Goal: Find specific page/section: Find specific page/section

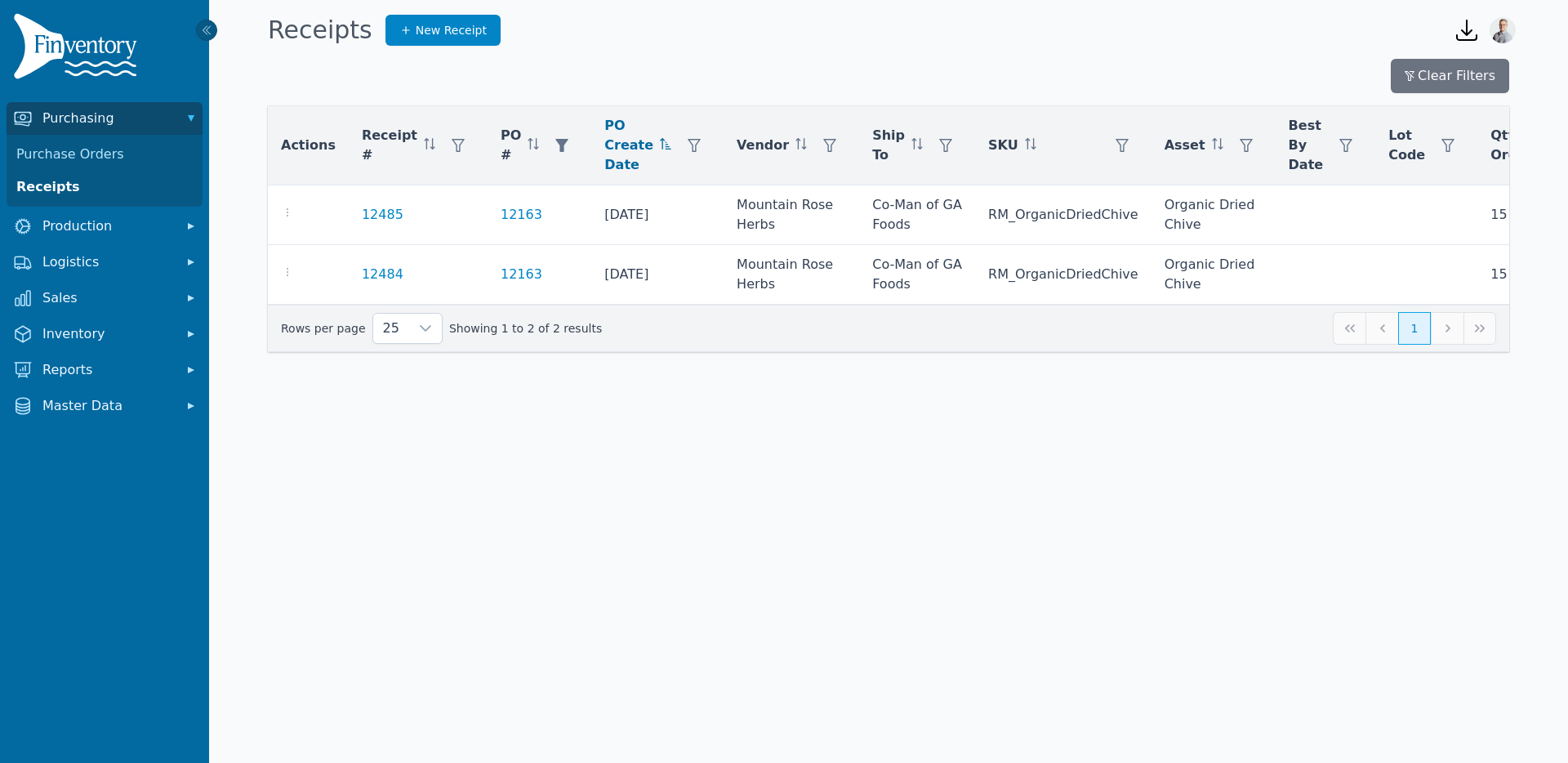
scroll to position [0, 185]
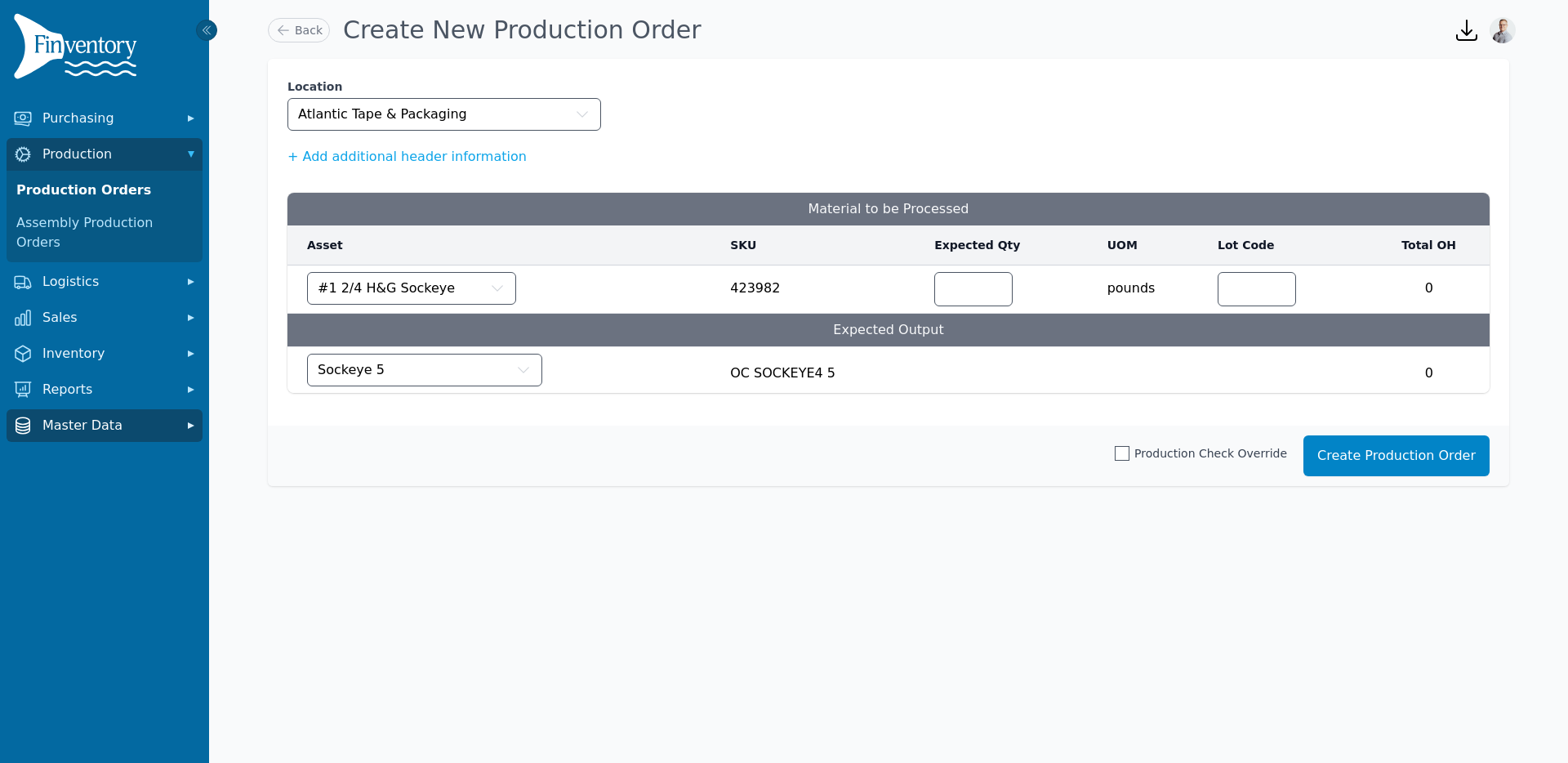
drag, startPoint x: 77, startPoint y: 397, endPoint x: 72, endPoint y: 412, distance: 15.8
click at [77, 416] on span "Master Data" at bounding box center [107, 425] width 130 height 19
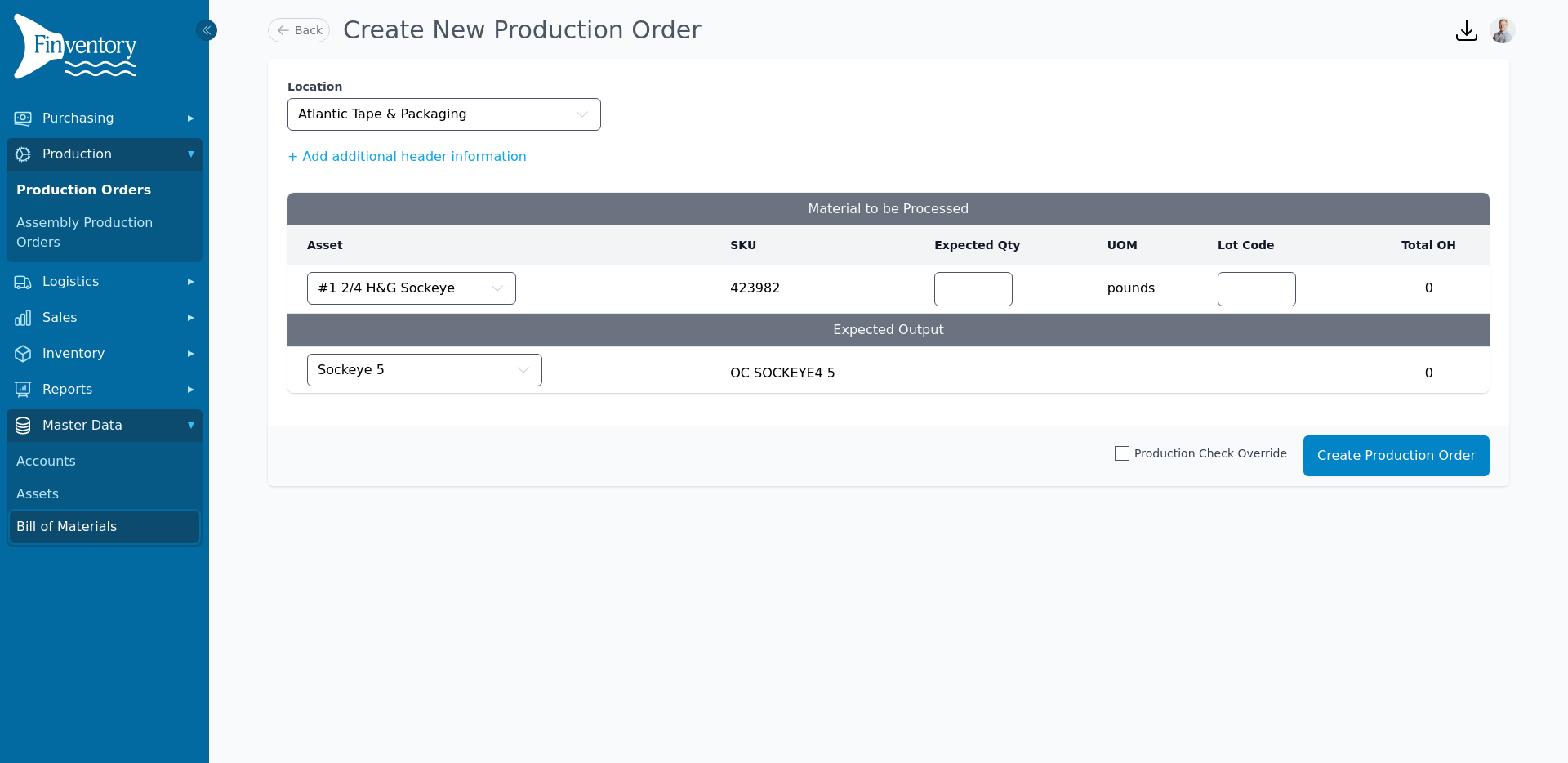
click at [62, 511] on link "Bill of Materials" at bounding box center [105, 527] width 189 height 33
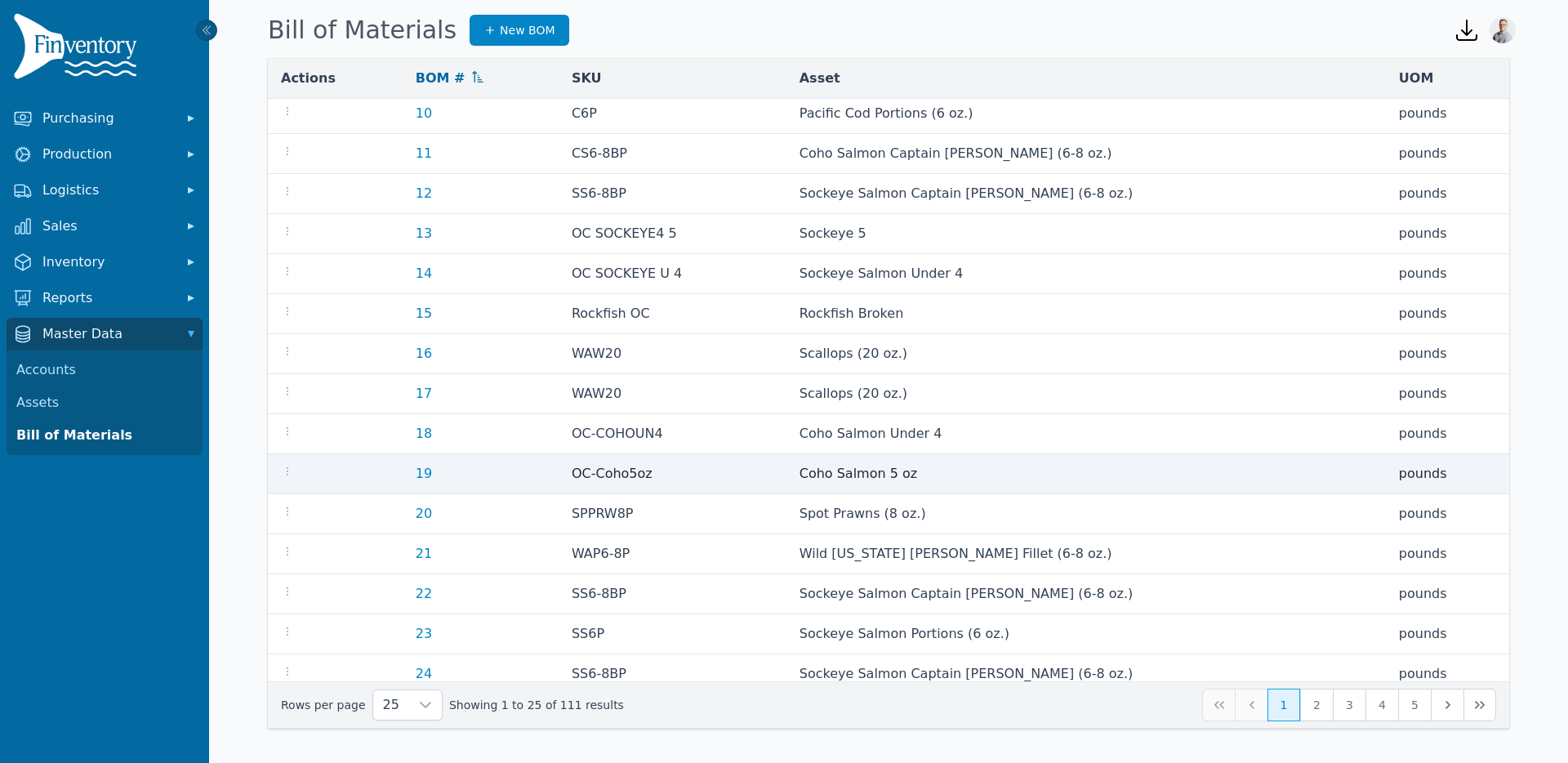
scroll to position [418, 0]
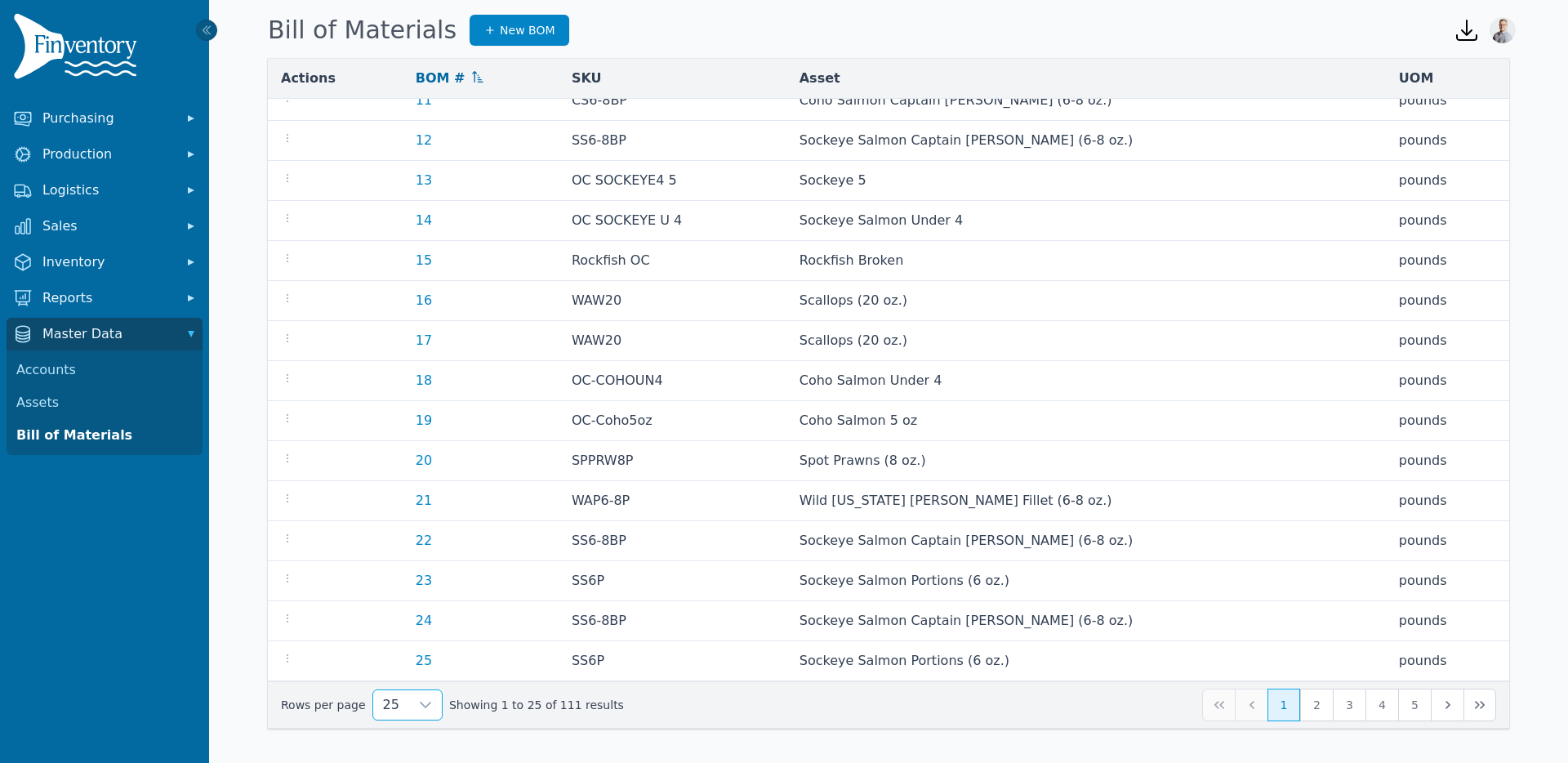
click at [398, 703] on span "25" at bounding box center [390, 705] width 36 height 29
click at [401, 676] on span "250" at bounding box center [393, 667] width 26 height 19
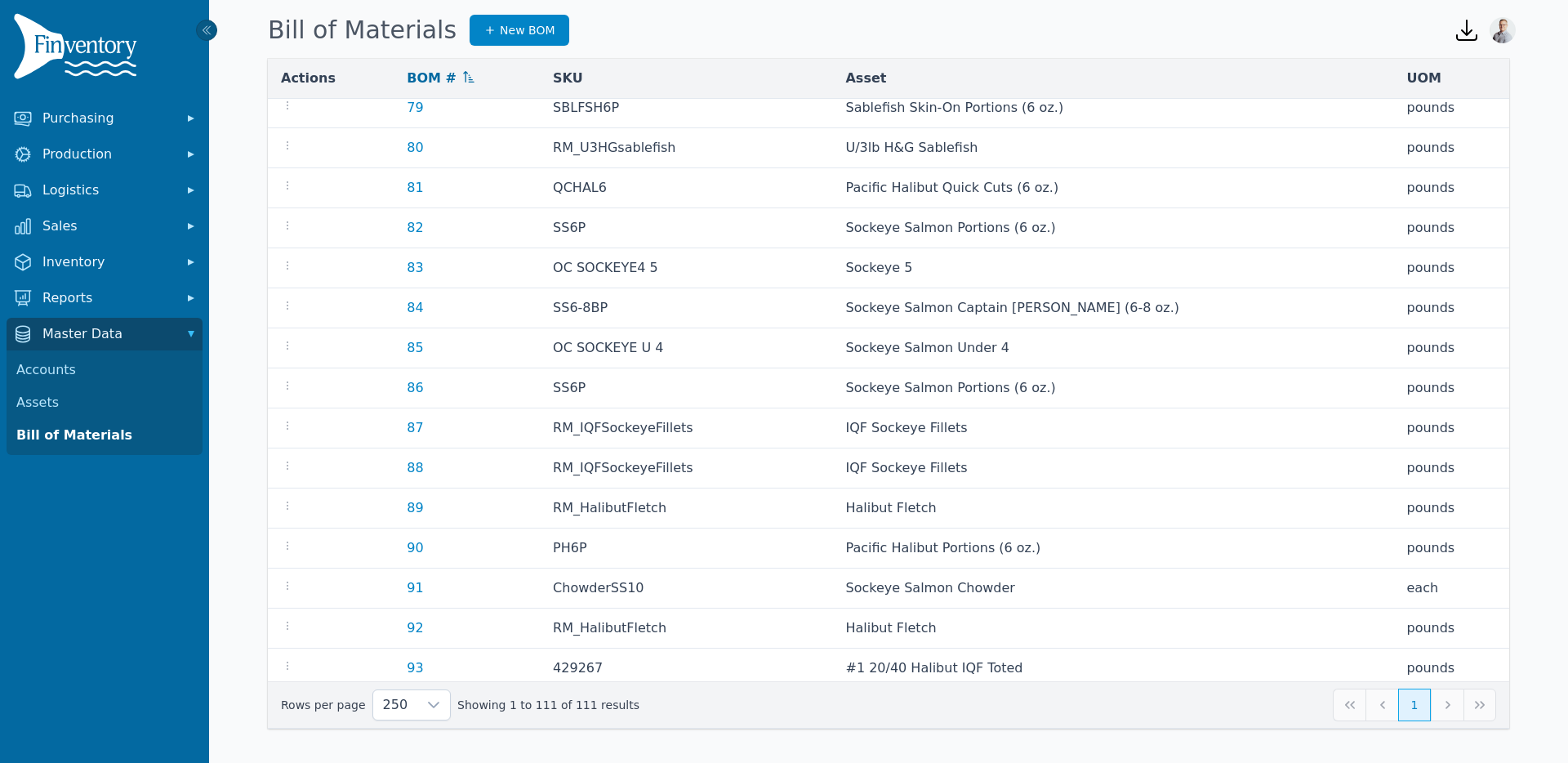
scroll to position [3860, 0]
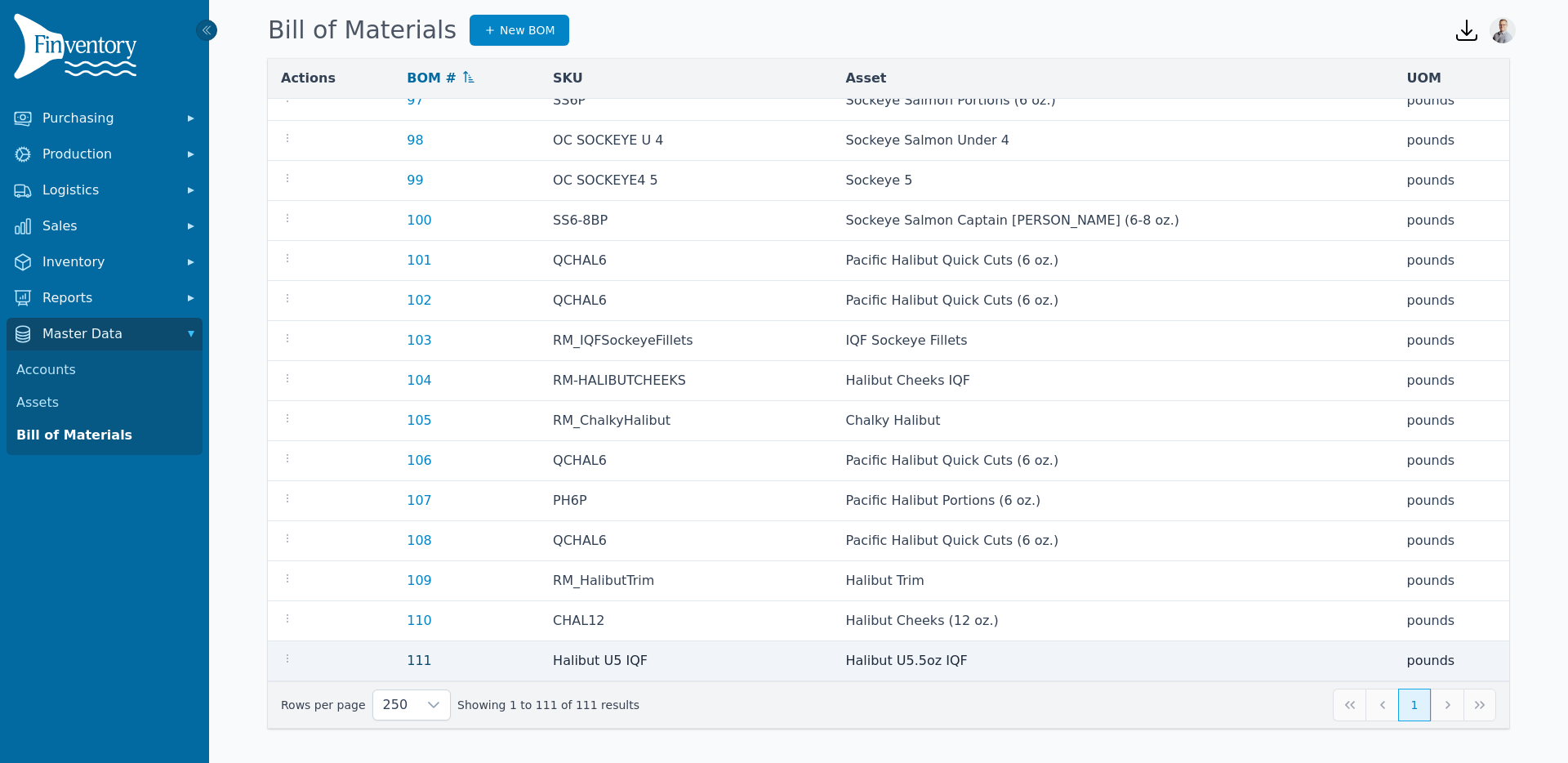
click at [425, 661] on link "111" at bounding box center [420, 660] width 26 height 16
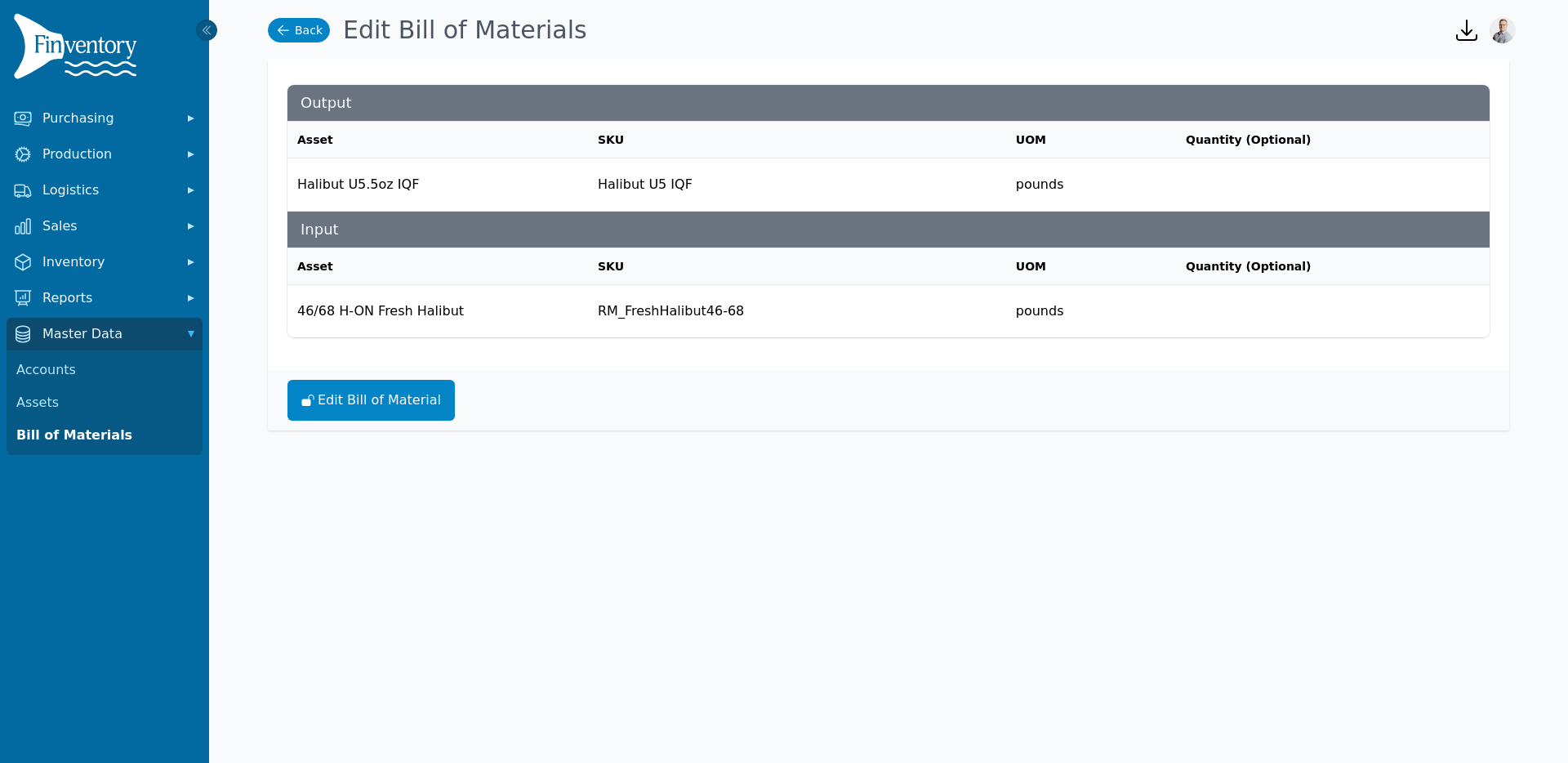
click at [304, 39] on link "Back" at bounding box center [299, 30] width 62 height 25
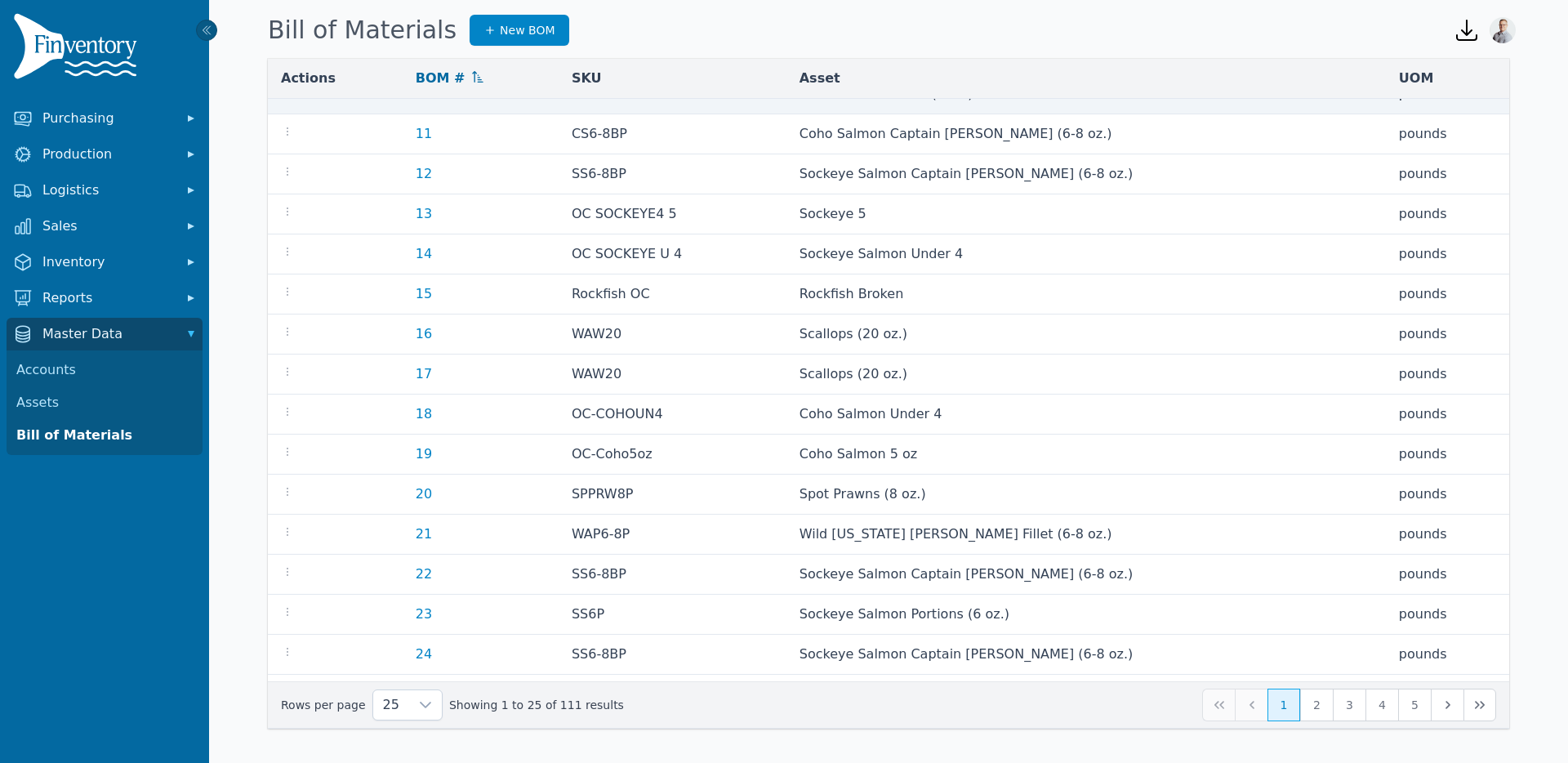
scroll to position [418, 0]
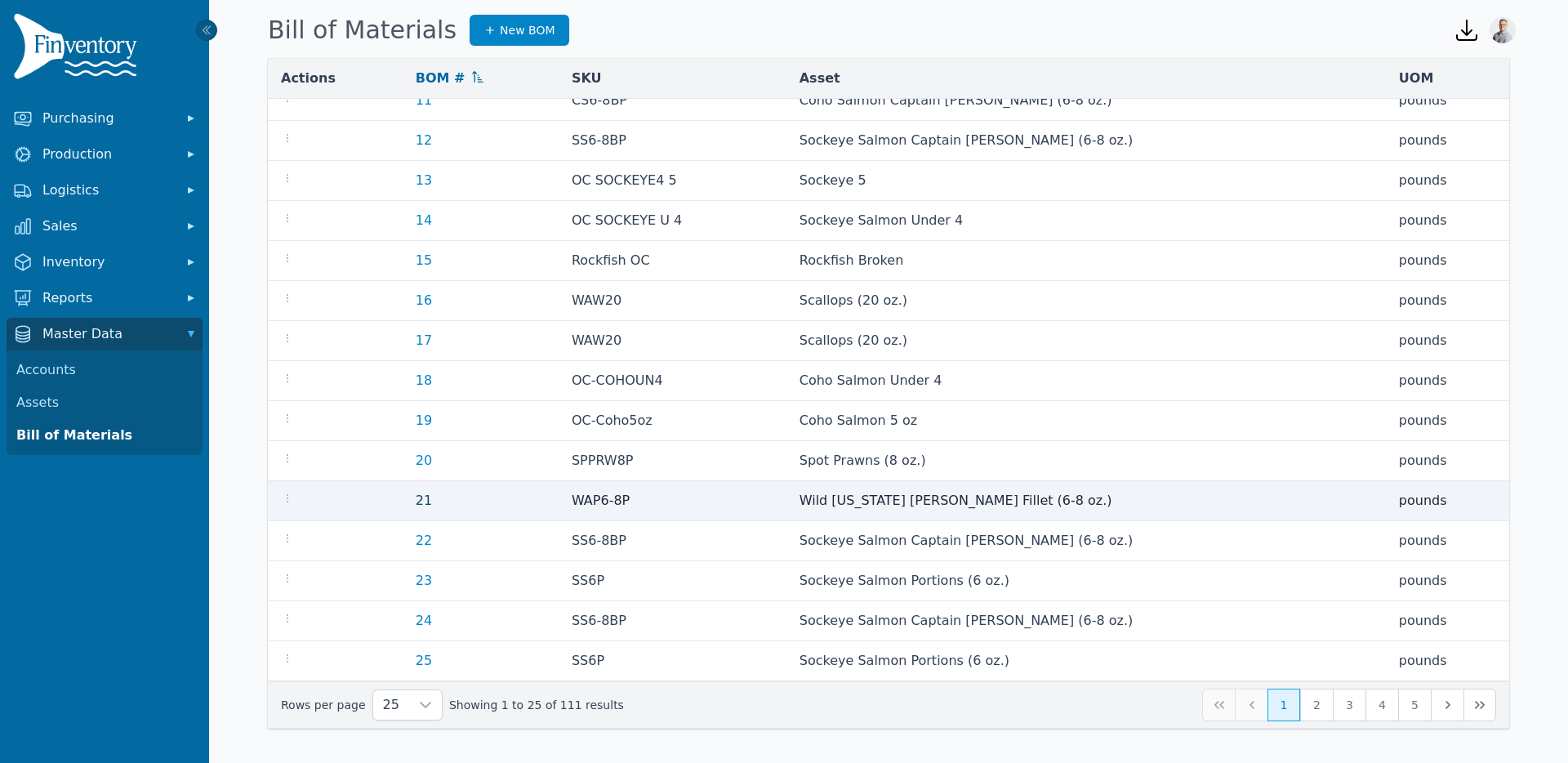
click at [432, 499] on link "21" at bounding box center [424, 499] width 17 height 16
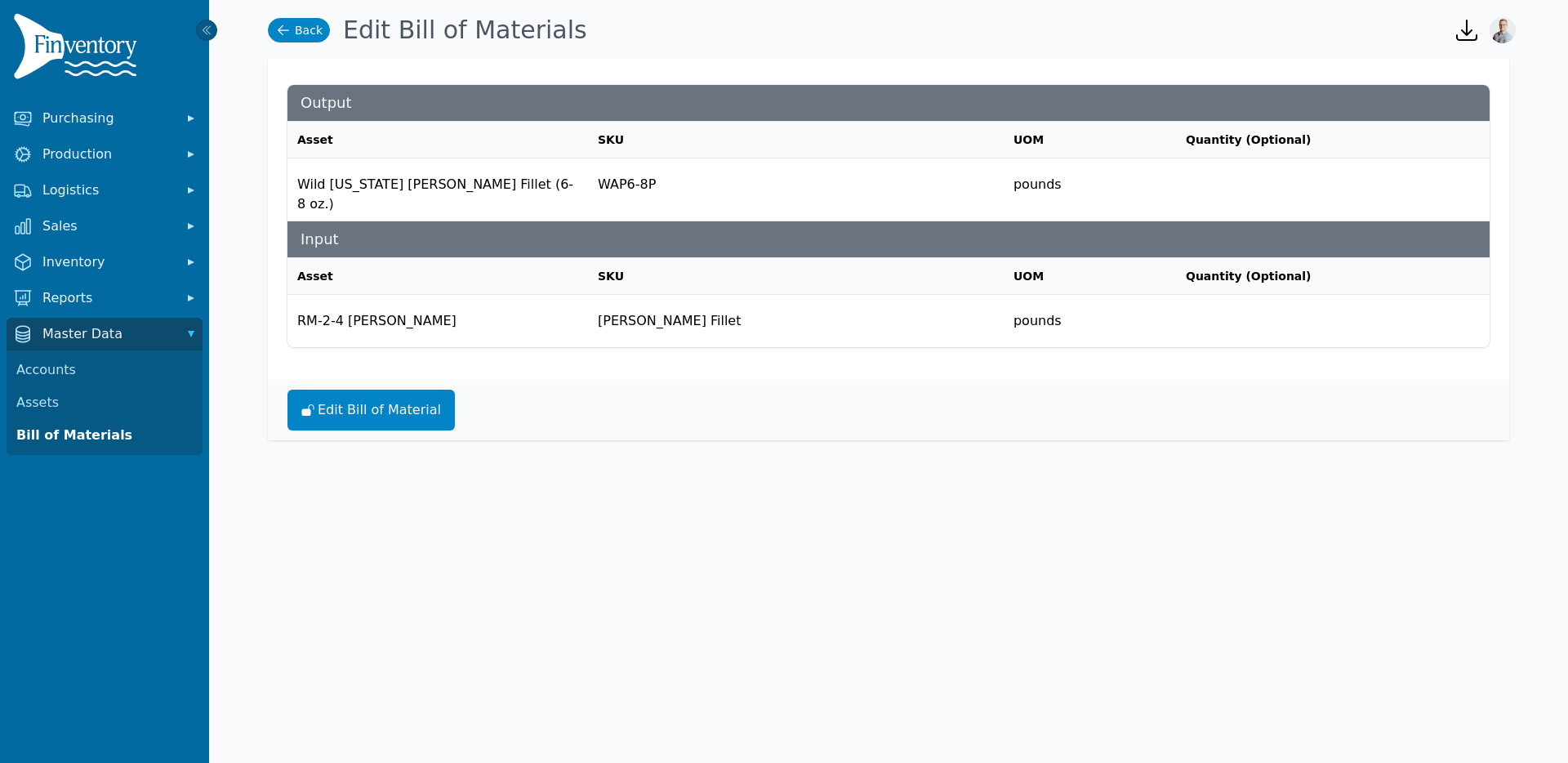
click at [317, 36] on link "Back" at bounding box center [299, 30] width 62 height 25
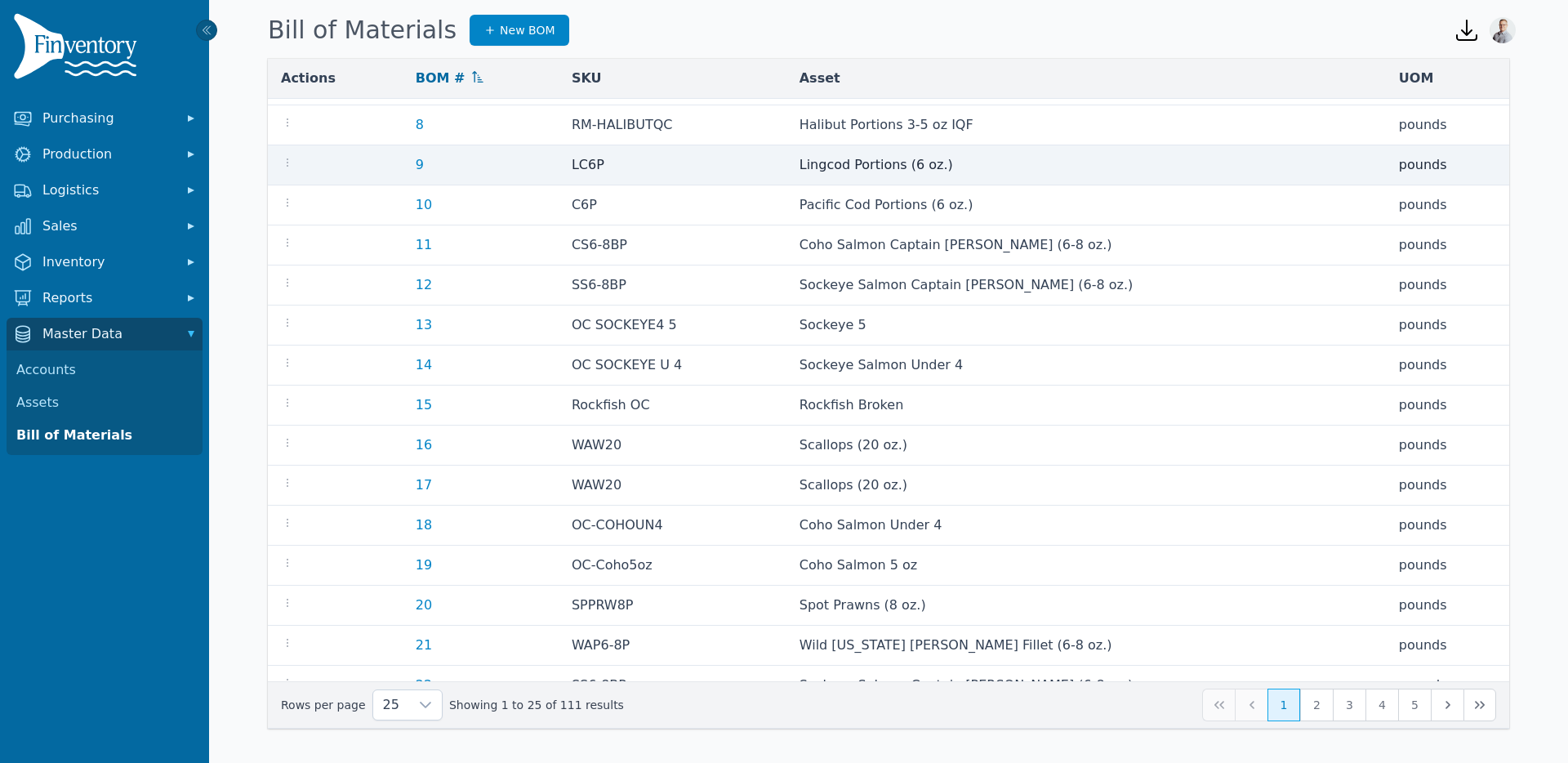
scroll to position [418, 0]
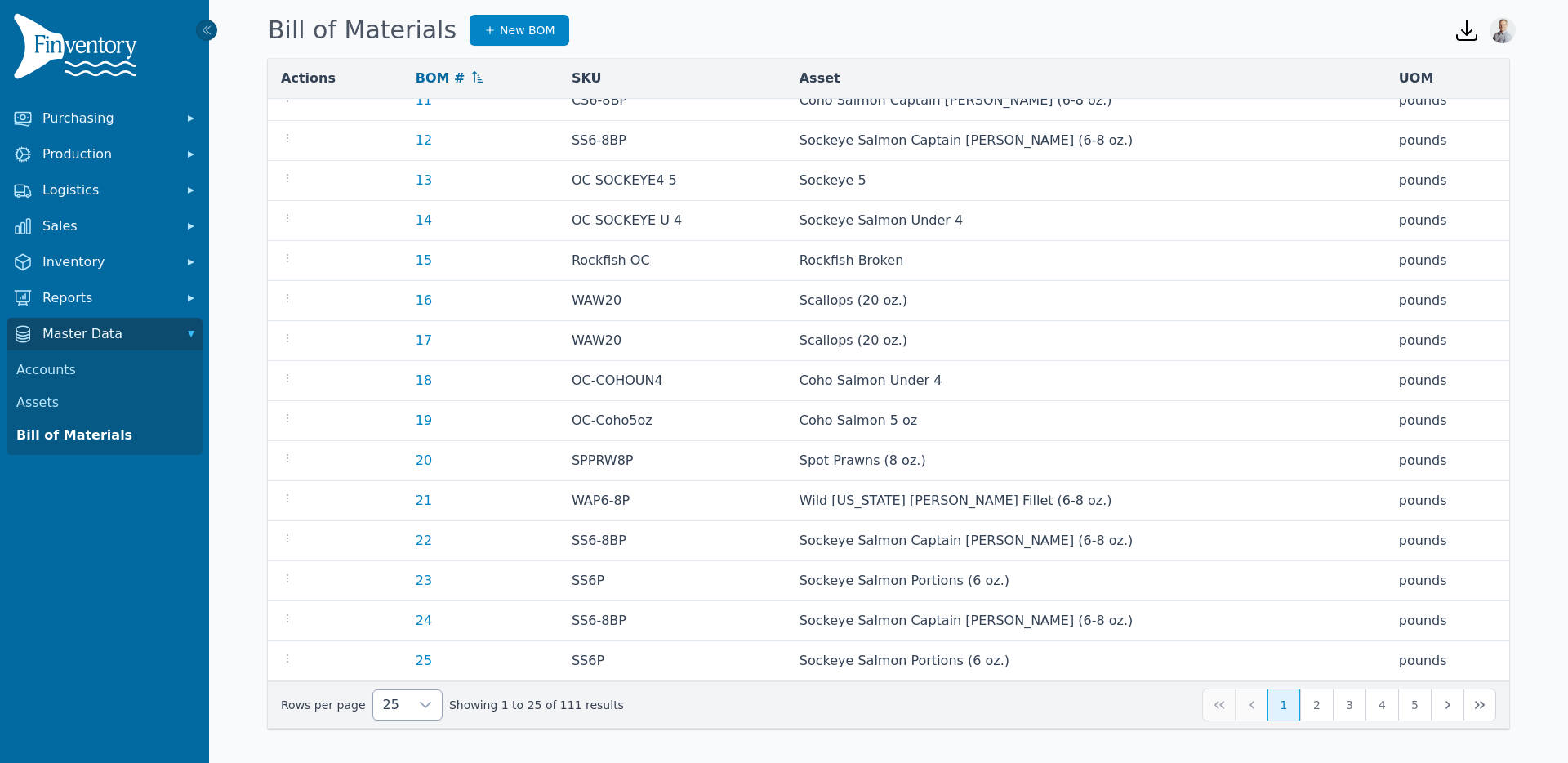
click at [419, 699] on icon at bounding box center [425, 705] width 13 height 13
click at [401, 661] on span "250" at bounding box center [393, 667] width 26 height 19
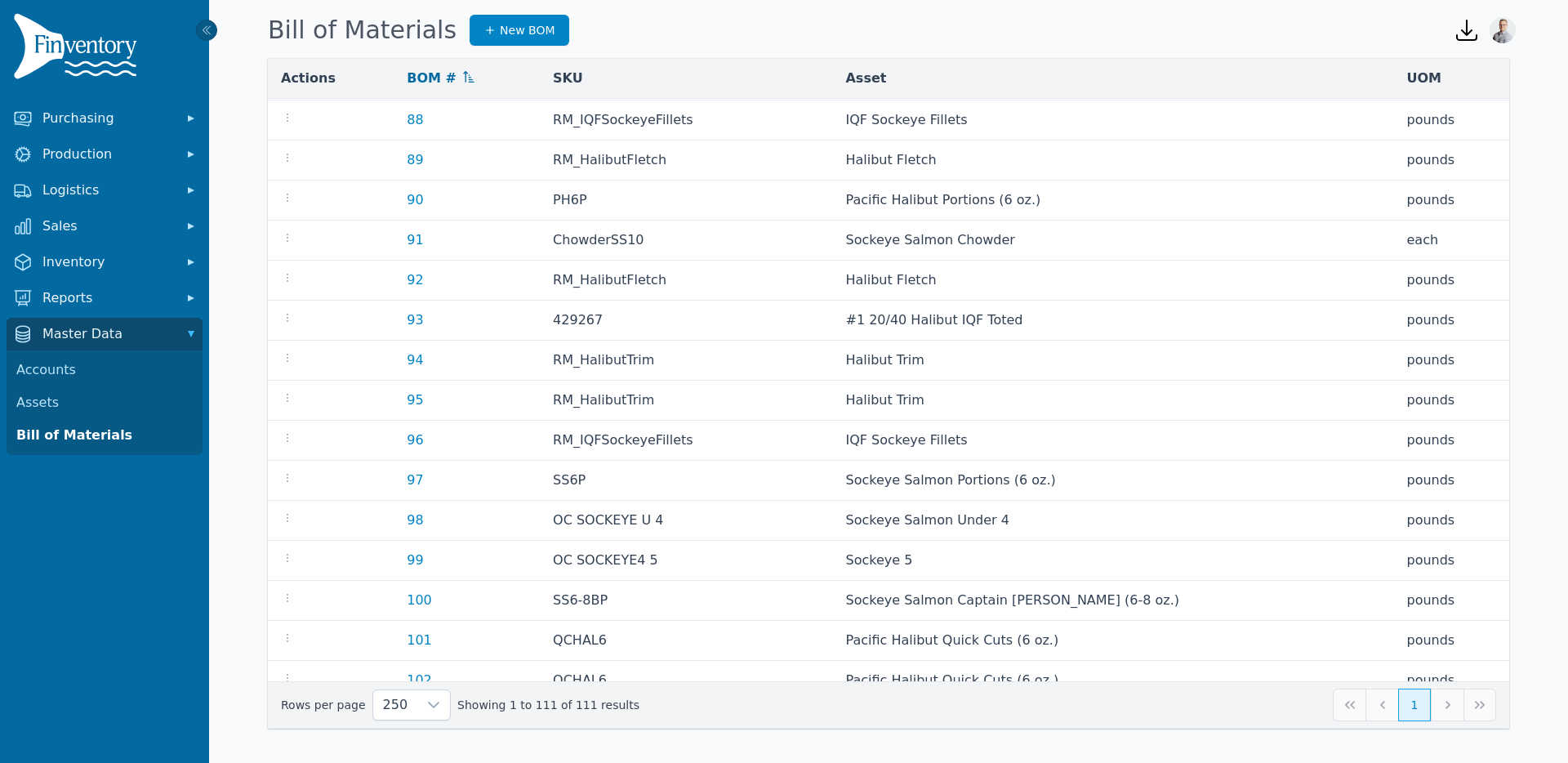
scroll to position [3481, 0]
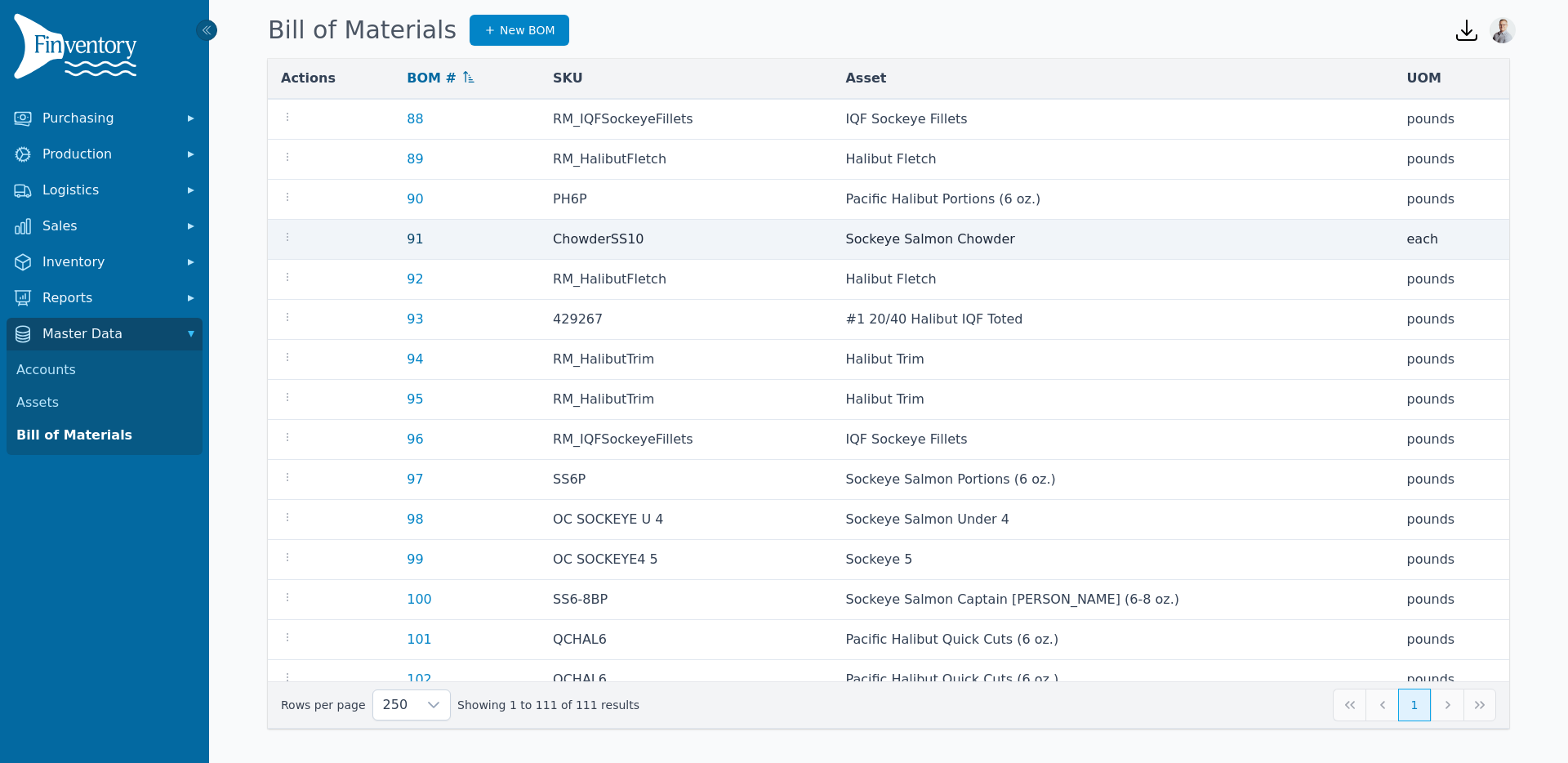
click at [423, 241] on link "91" at bounding box center [415, 239] width 17 height 16
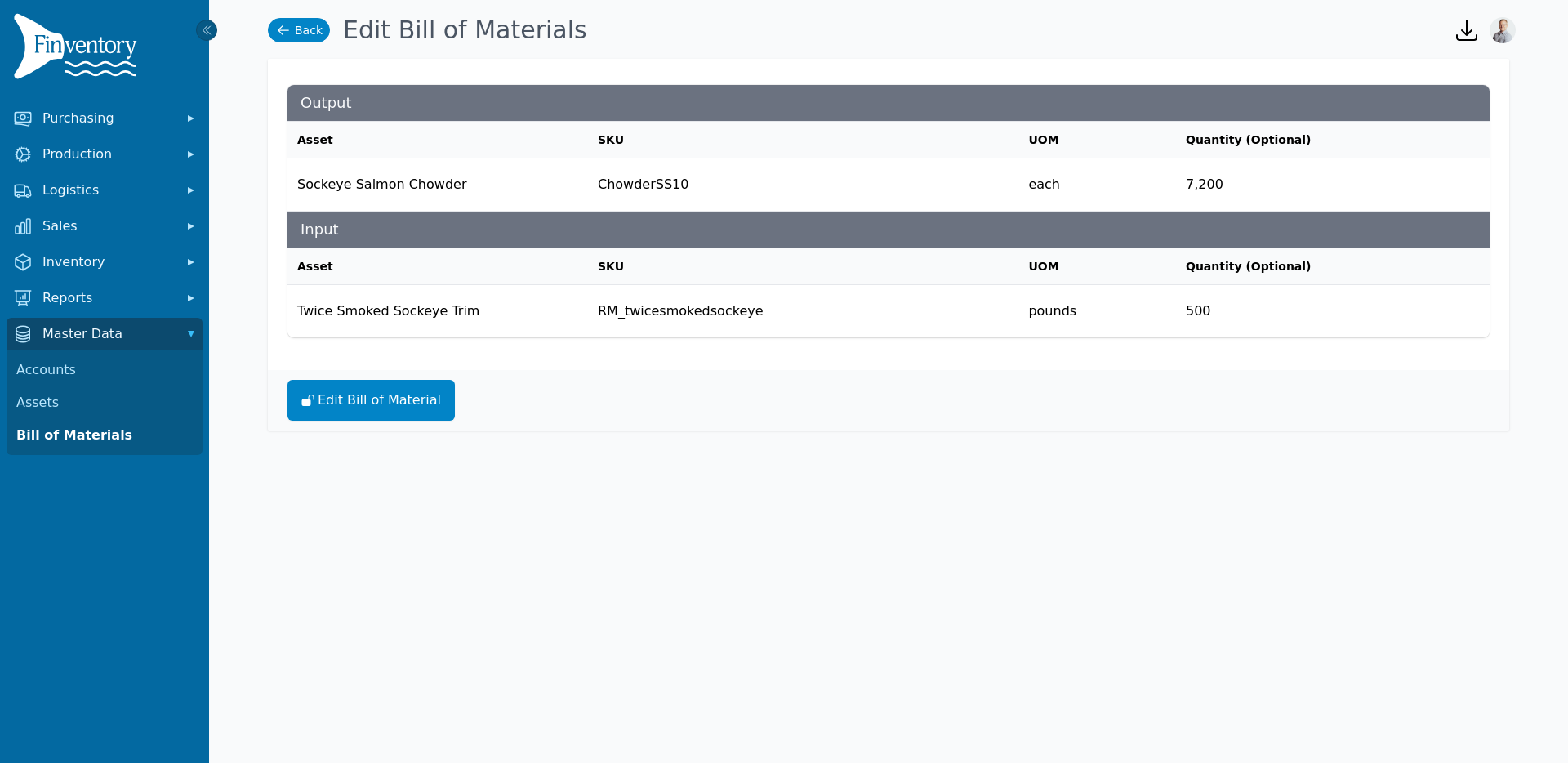
click at [298, 18] on link "Back" at bounding box center [299, 30] width 62 height 25
